Goal: Task Accomplishment & Management: Manage account settings

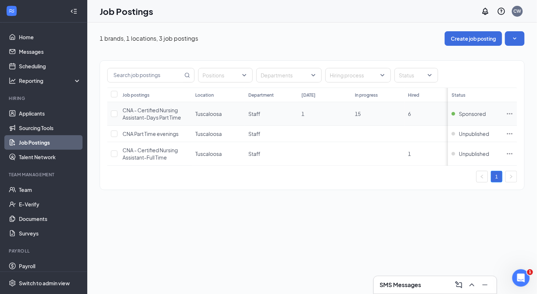
click at [506, 112] on icon "Ellipses" at bounding box center [509, 113] width 7 height 7
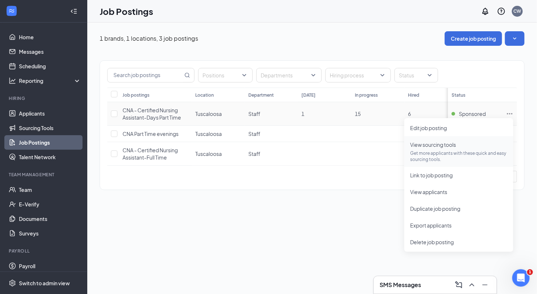
click at [437, 147] on span "View sourcing tools" at bounding box center [433, 144] width 46 height 7
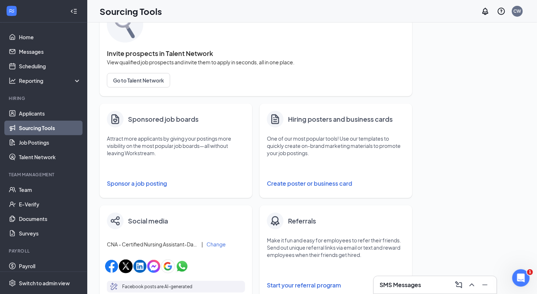
scroll to position [71, 0]
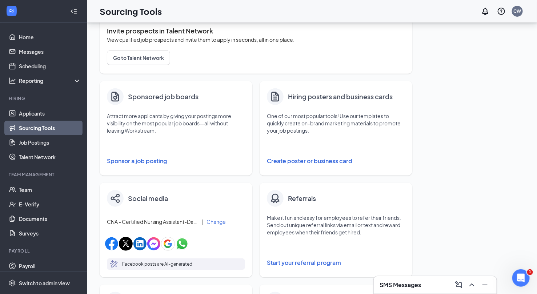
click at [147, 159] on button "Sponsor a job posting" at bounding box center [176, 161] width 138 height 15
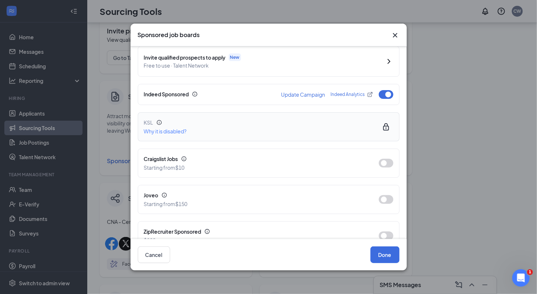
scroll to position [86, 0]
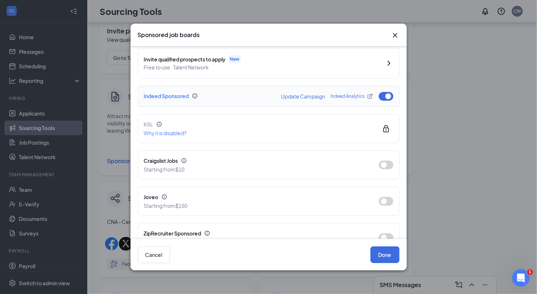
click at [311, 94] on button "Update Campaign" at bounding box center [303, 96] width 44 height 5
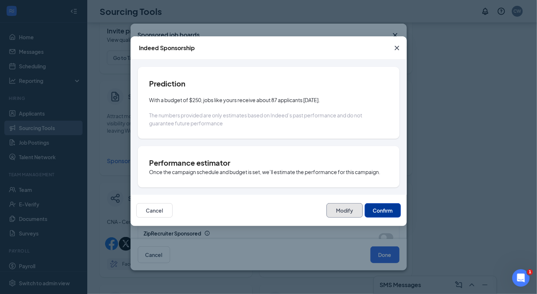
click at [344, 211] on button "Modify" at bounding box center [344, 210] width 36 height 15
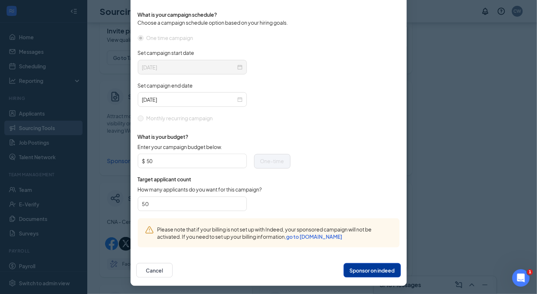
scroll to position [0, 0]
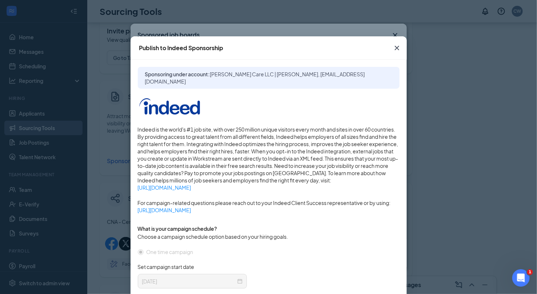
click at [397, 48] on icon "Cross" at bounding box center [396, 48] width 4 height 4
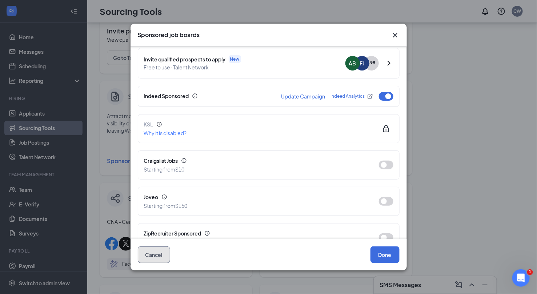
click at [163, 252] on button "Cancel" at bounding box center [154, 254] width 32 height 17
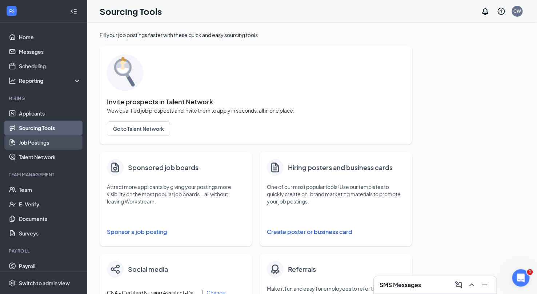
click at [44, 144] on link "Job Postings" at bounding box center [50, 142] width 62 height 15
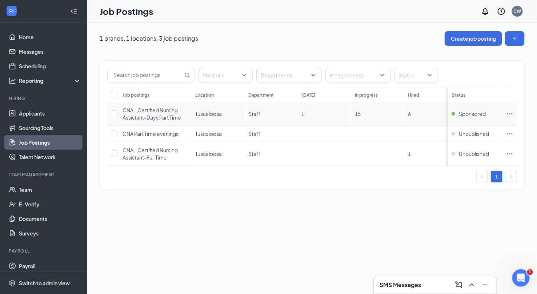
click at [509, 112] on icon "Ellipses" at bounding box center [509, 113] width 7 height 7
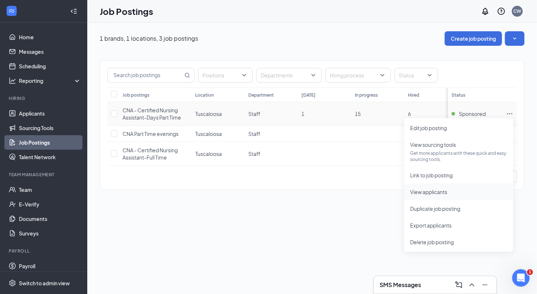
click at [418, 190] on span "View applicants" at bounding box center [428, 192] width 37 height 7
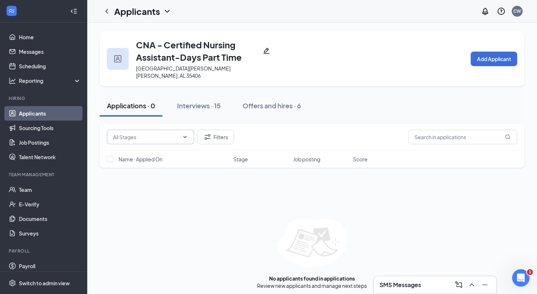
click at [139, 133] on input "text" at bounding box center [146, 137] width 66 height 8
click at [137, 110] on div "Applications · 0 Interviews · 15 Offers and hires · 6" at bounding box center [312, 106] width 425 height 36
click at [42, 141] on link "Job Postings" at bounding box center [50, 142] width 62 height 15
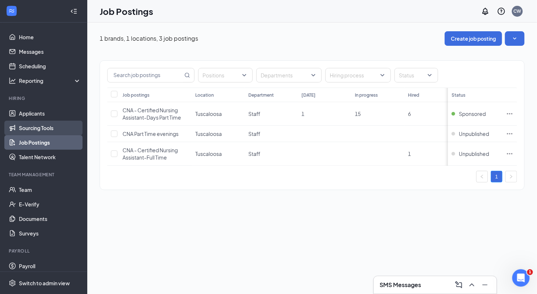
click at [44, 126] on link "Sourcing Tools" at bounding box center [50, 128] width 62 height 15
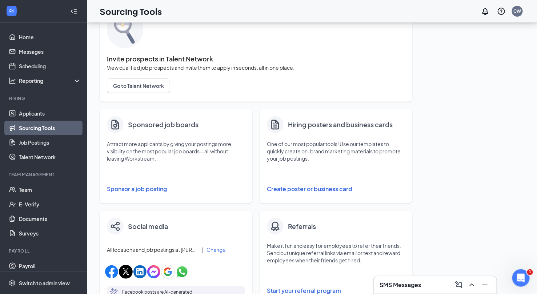
scroll to position [44, 0]
click at [147, 190] on button "Sponsor a job posting" at bounding box center [176, 188] width 138 height 15
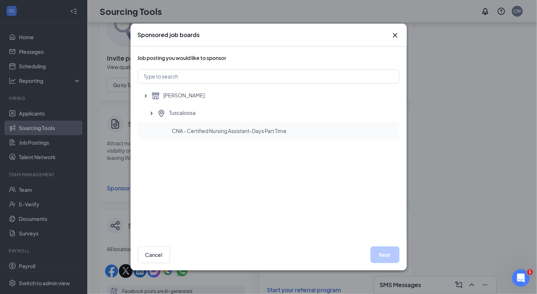
click at [241, 132] on span "CNA - Certified Nursing Assistant-Days Part Time" at bounding box center [229, 130] width 114 height 7
click at [383, 249] on button "Next" at bounding box center [384, 254] width 29 height 17
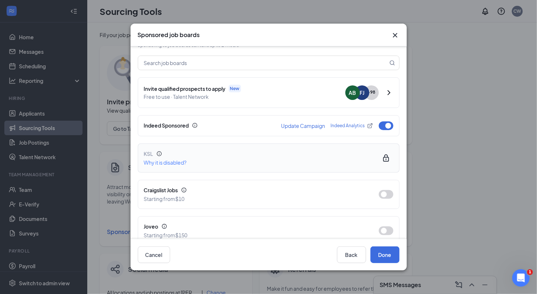
scroll to position [66, 0]
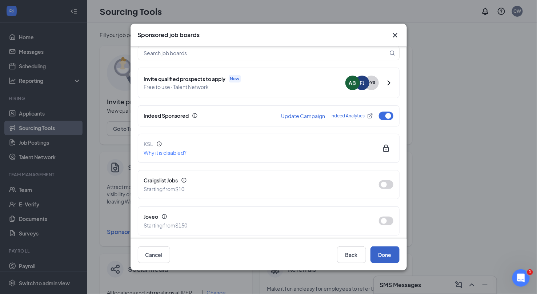
click at [393, 254] on button "Done" at bounding box center [384, 254] width 29 height 17
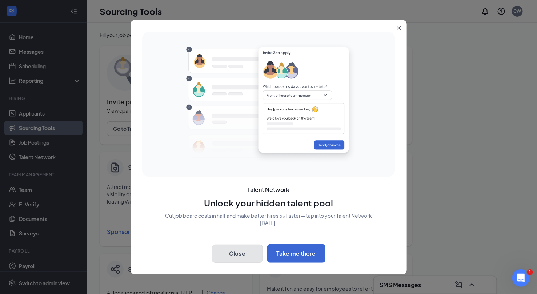
click at [235, 255] on button "Close" at bounding box center [237, 253] width 51 height 18
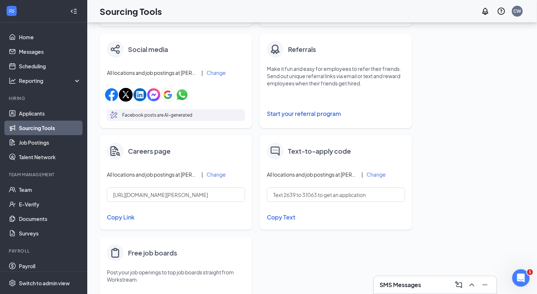
scroll to position [224, 0]
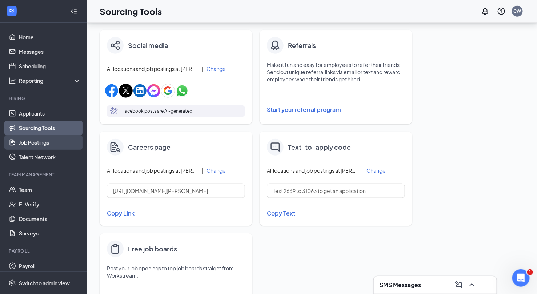
click at [50, 140] on link "Job Postings" at bounding box center [50, 142] width 62 height 15
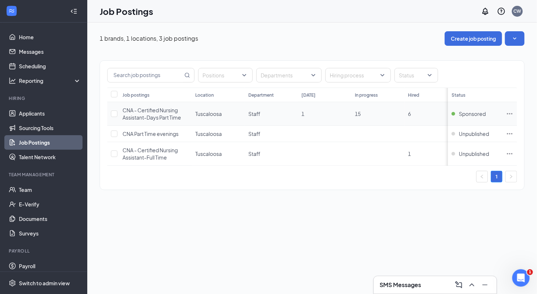
click at [506, 113] on icon "Ellipses" at bounding box center [509, 113] width 7 height 7
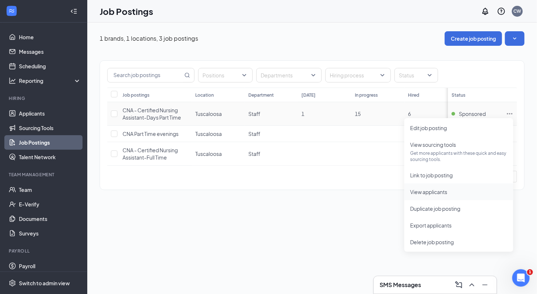
click at [431, 189] on span "View applicants" at bounding box center [428, 192] width 37 height 7
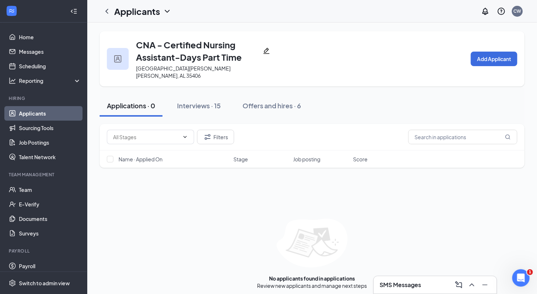
click at [148, 104] on button "Applications · 0" at bounding box center [131, 106] width 63 height 22
click at [185, 134] on icon "ChevronDown" at bounding box center [185, 137] width 6 height 6
click at [254, 124] on div "No options Filters" at bounding box center [312, 137] width 425 height 27
